Goal: Complete application form

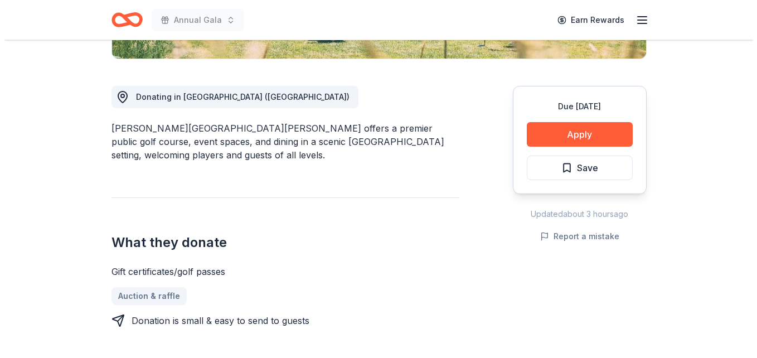
scroll to position [279, 0]
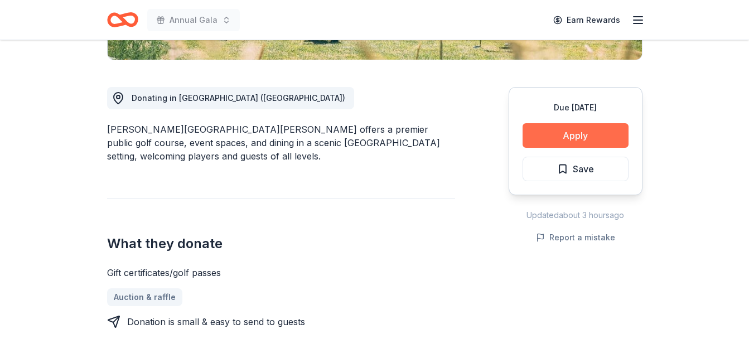
click at [574, 137] on button "Apply" at bounding box center [576, 135] width 106 height 25
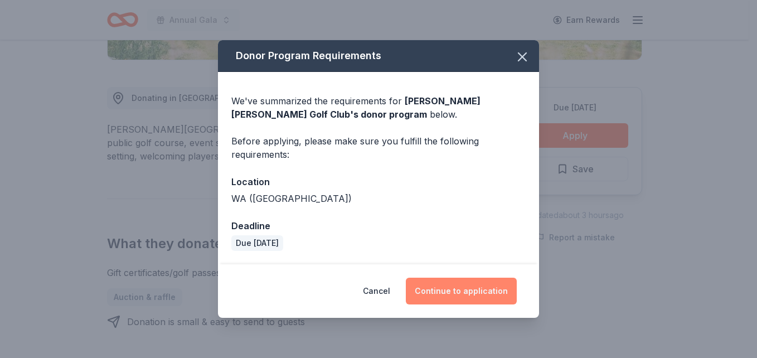
click at [462, 289] on button "Continue to application" at bounding box center [461, 291] width 111 height 27
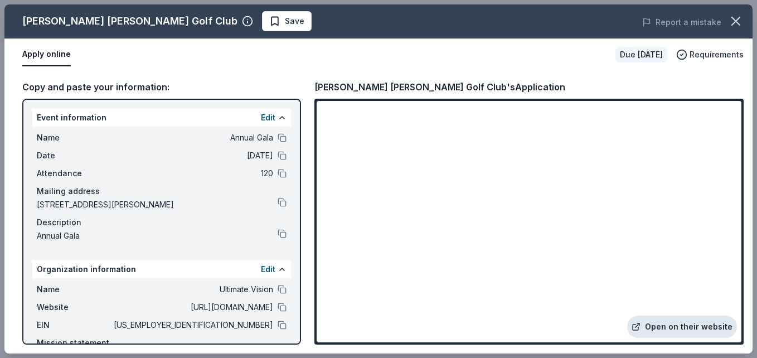
click at [665, 325] on link "Open on their website" at bounding box center [682, 327] width 110 height 22
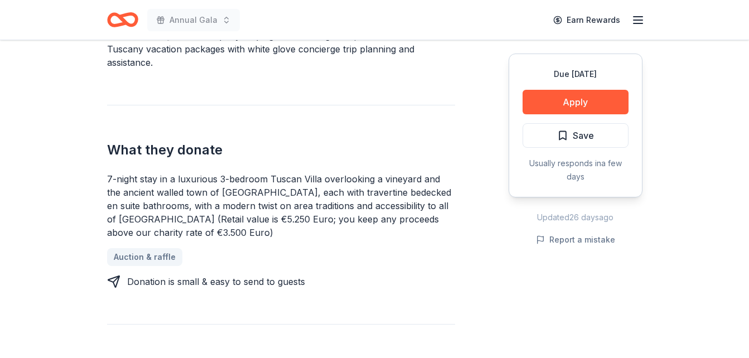
scroll to position [335, 0]
